Goal: Transaction & Acquisition: Download file/media

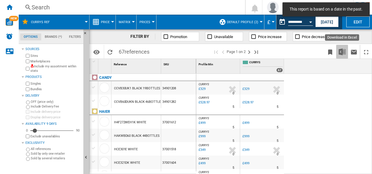
click at [345, 52] on img "Download in Excel" at bounding box center [341, 51] width 7 height 7
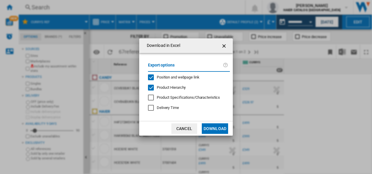
click at [223, 45] on ng-md-icon "getI18NText('BUTTONS.CLOSE_DIALOG')" at bounding box center [224, 45] width 7 height 7
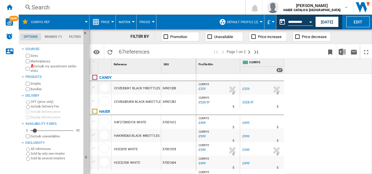
click at [299, 39] on ng-md-icon at bounding box center [297, 37] width 6 height 6
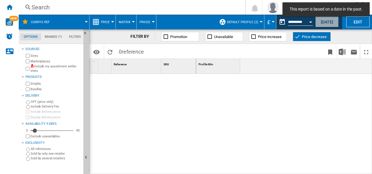
click at [323, 20] on button "[DATE]" at bounding box center [326, 21] width 23 height 11
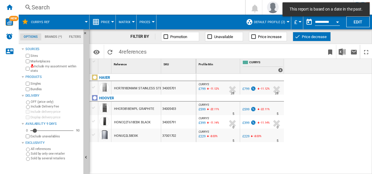
click at [303, 38] on span "Price decrease" at bounding box center [314, 36] width 25 height 4
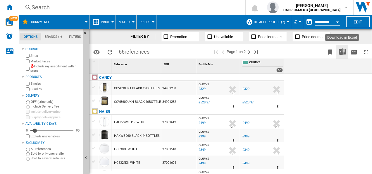
click at [341, 52] on img "Download in Excel" at bounding box center [341, 51] width 7 height 7
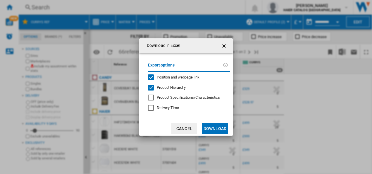
click at [218, 127] on button "Download" at bounding box center [215, 128] width 26 height 11
